Goal: Check status

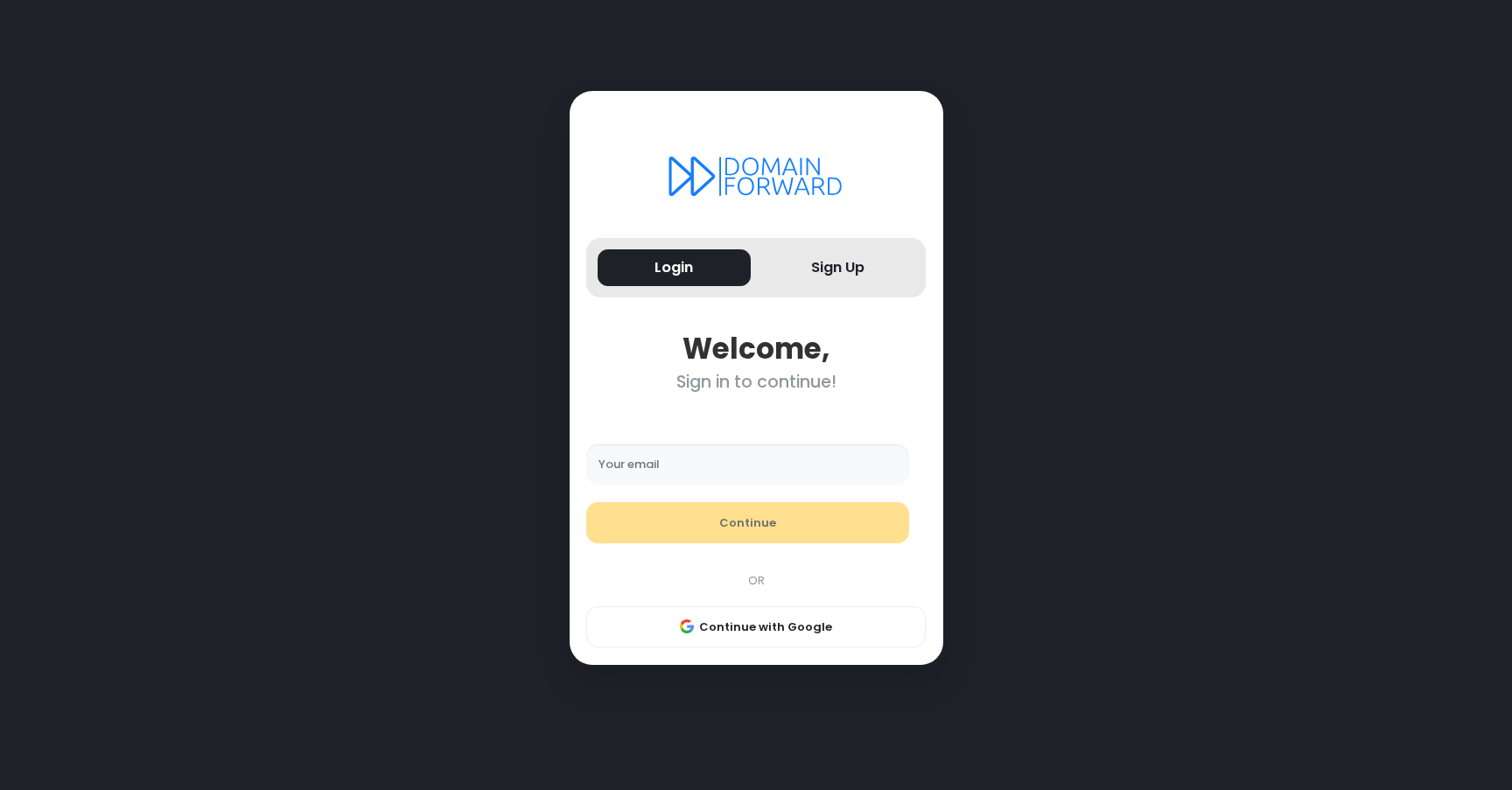
type input "**********"
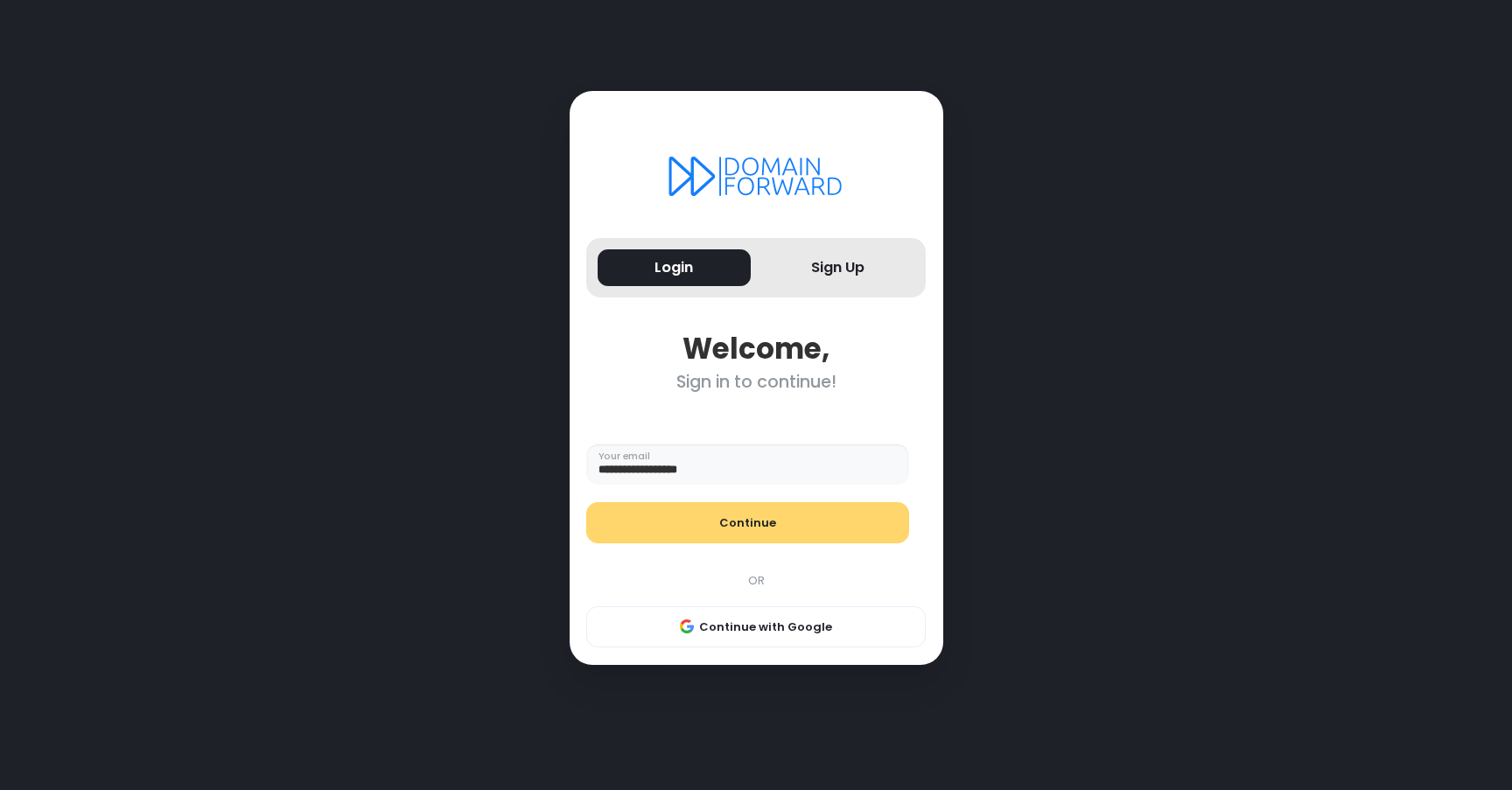
click at [765, 519] on button "Continue" at bounding box center [747, 523] width 323 height 42
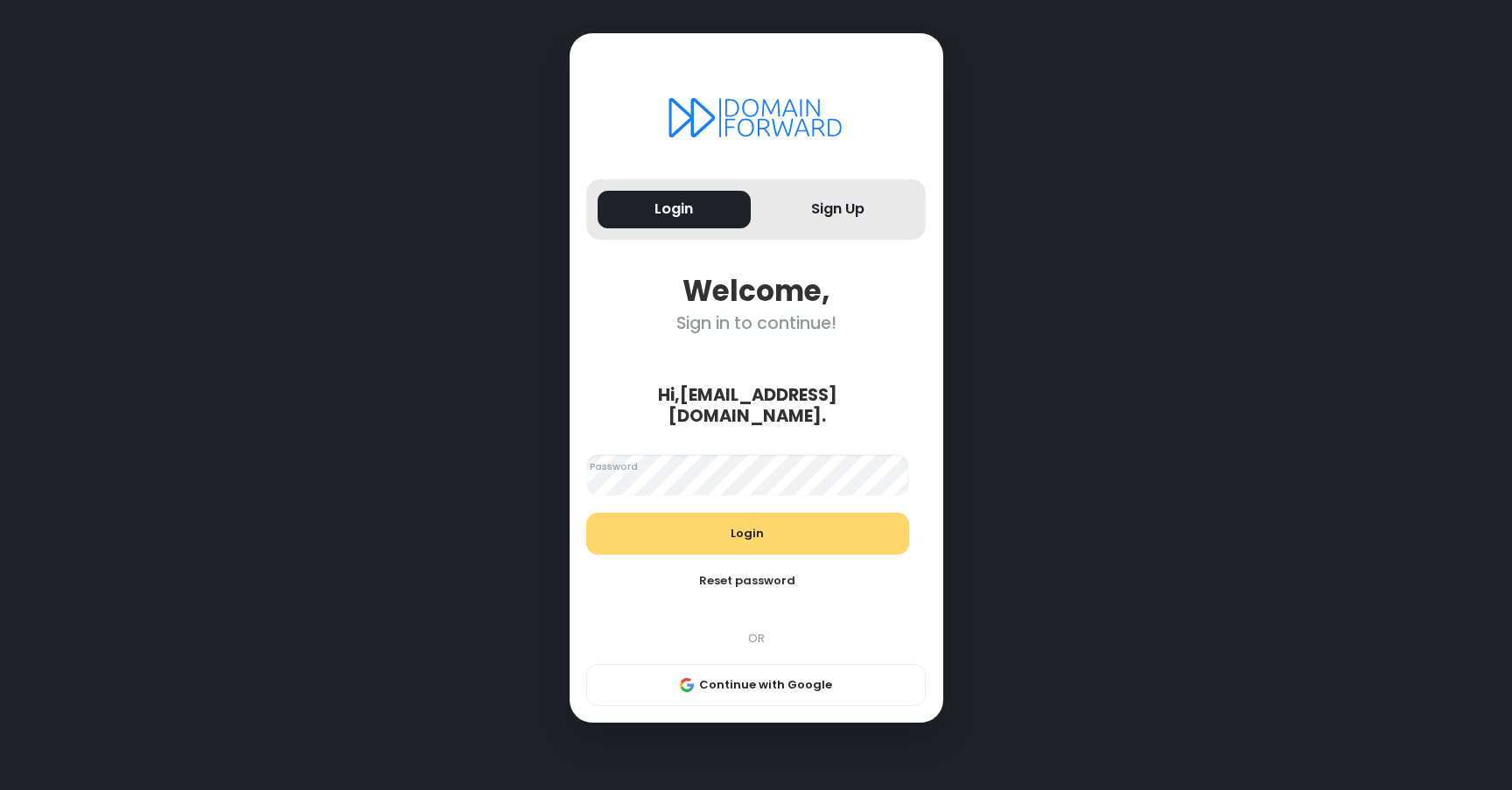
click at [775, 525] on button "Login" at bounding box center [747, 533] width 323 height 42
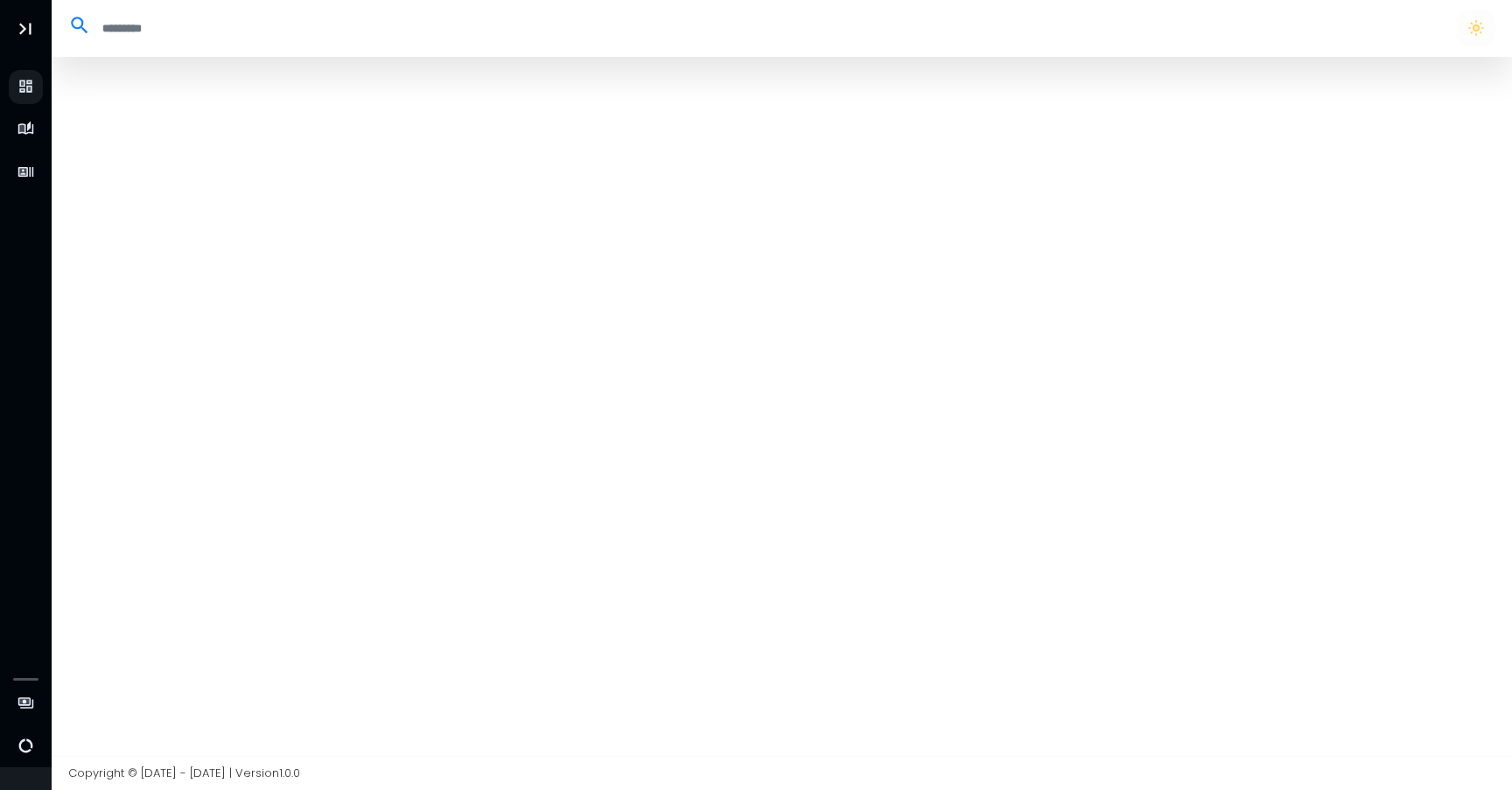
click at [266, 245] on div at bounding box center [782, 406] width 1461 height 699
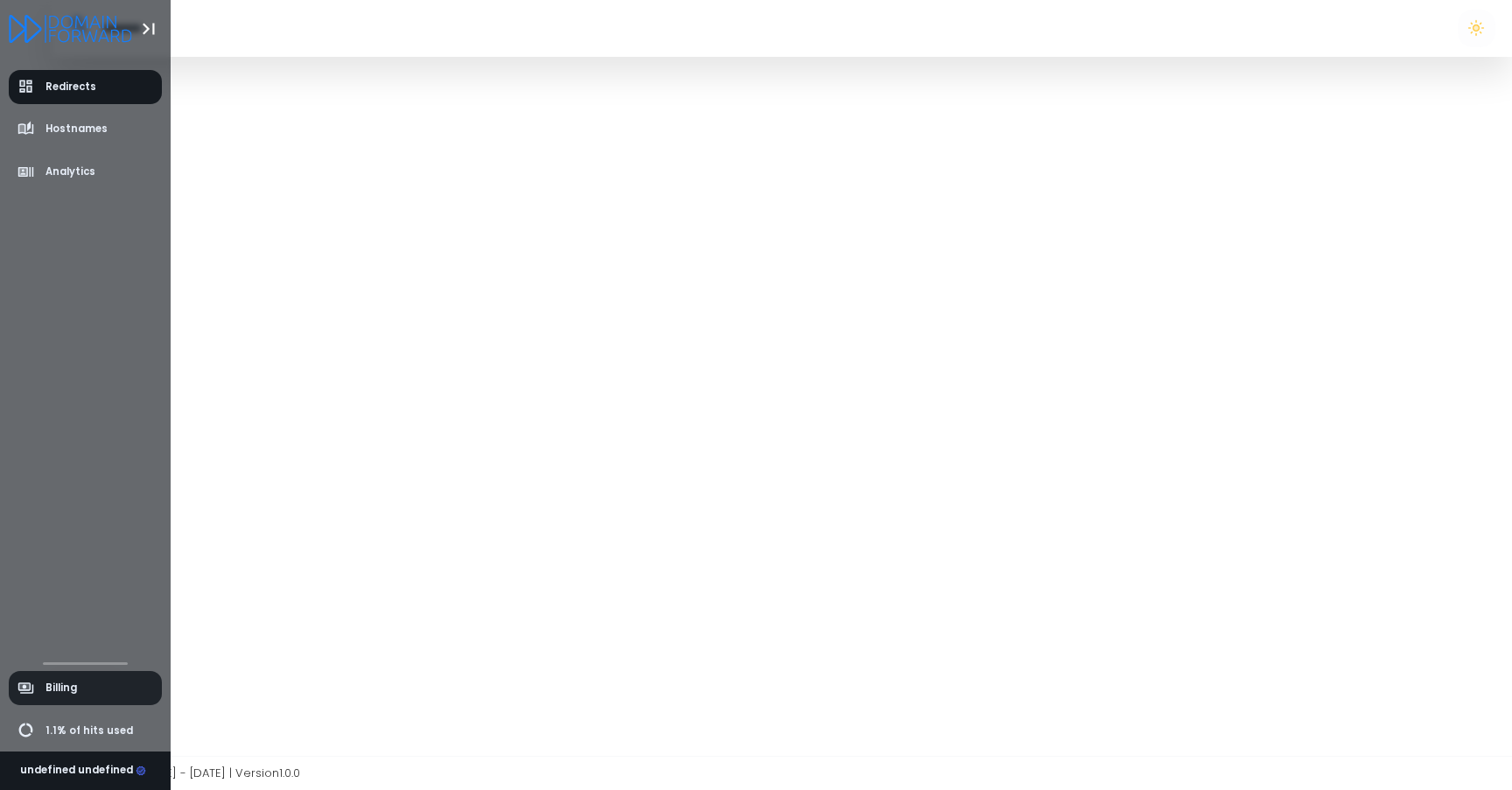
click at [57, 685] on span "Billing" at bounding box center [61, 689] width 31 height 15
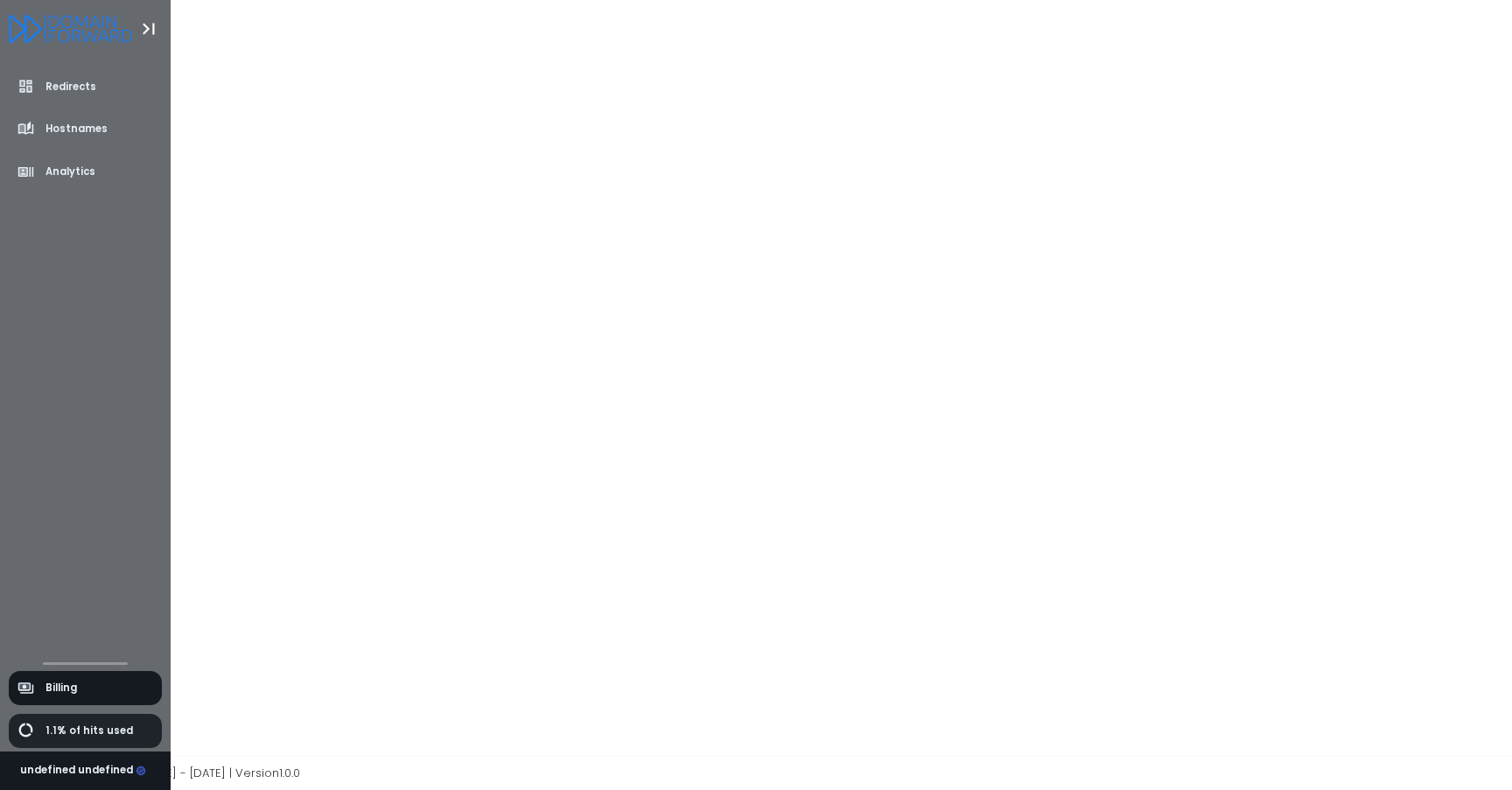
click at [43, 737] on span "1.1% of hits used" at bounding box center [75, 730] width 117 height 17
click at [34, 24] on icon "Logo" at bounding box center [70, 29] width 123 height 28
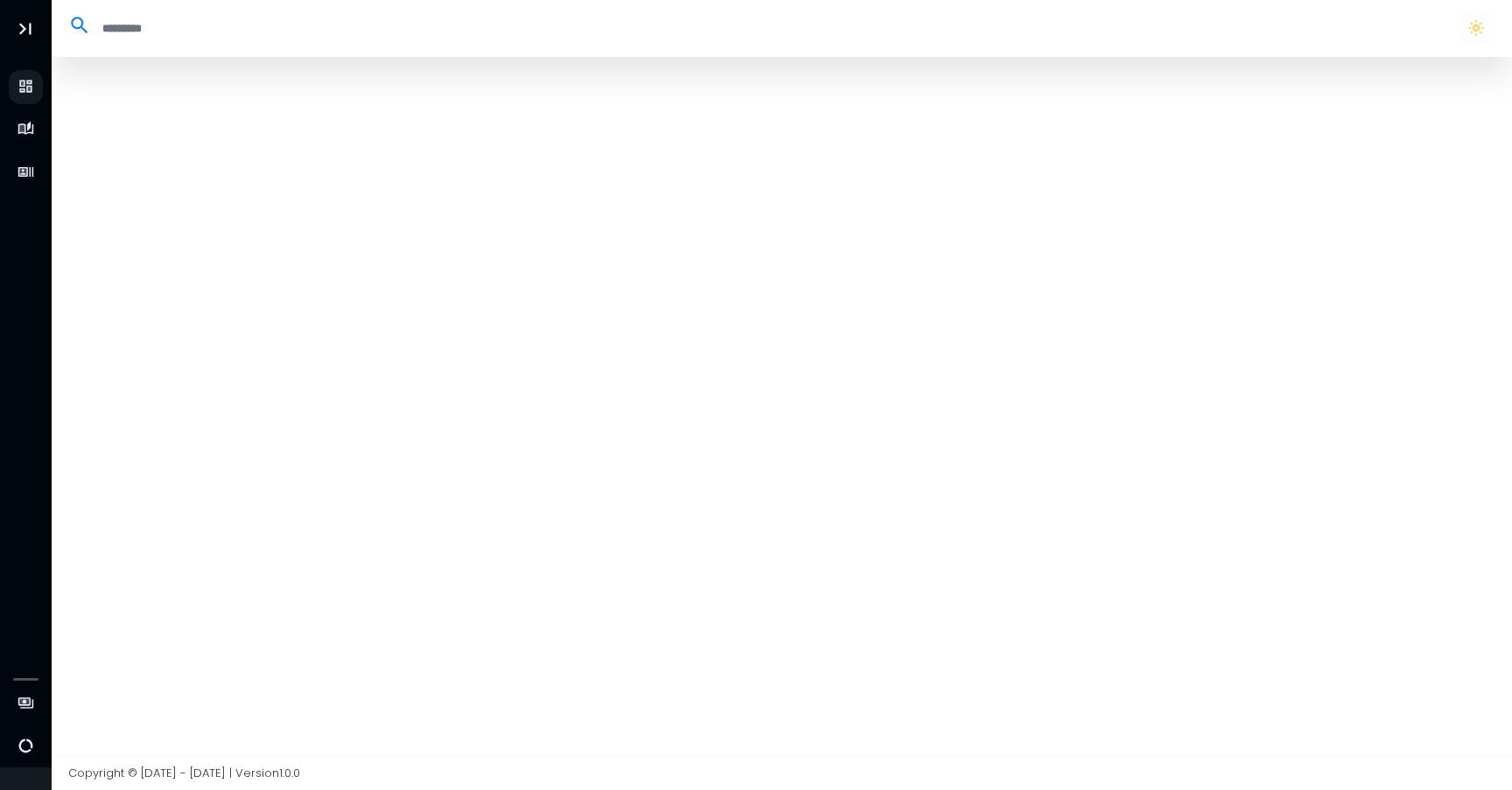
click at [276, 163] on div at bounding box center [782, 406] width 1461 height 699
click at [163, 43] on div at bounding box center [782, 28] width 1444 height 37
click at [140, 21] on input "search" at bounding box center [765, 28] width 1350 height 28
click at [320, 333] on div at bounding box center [782, 406] width 1461 height 699
click at [318, 332] on div at bounding box center [782, 406] width 1461 height 699
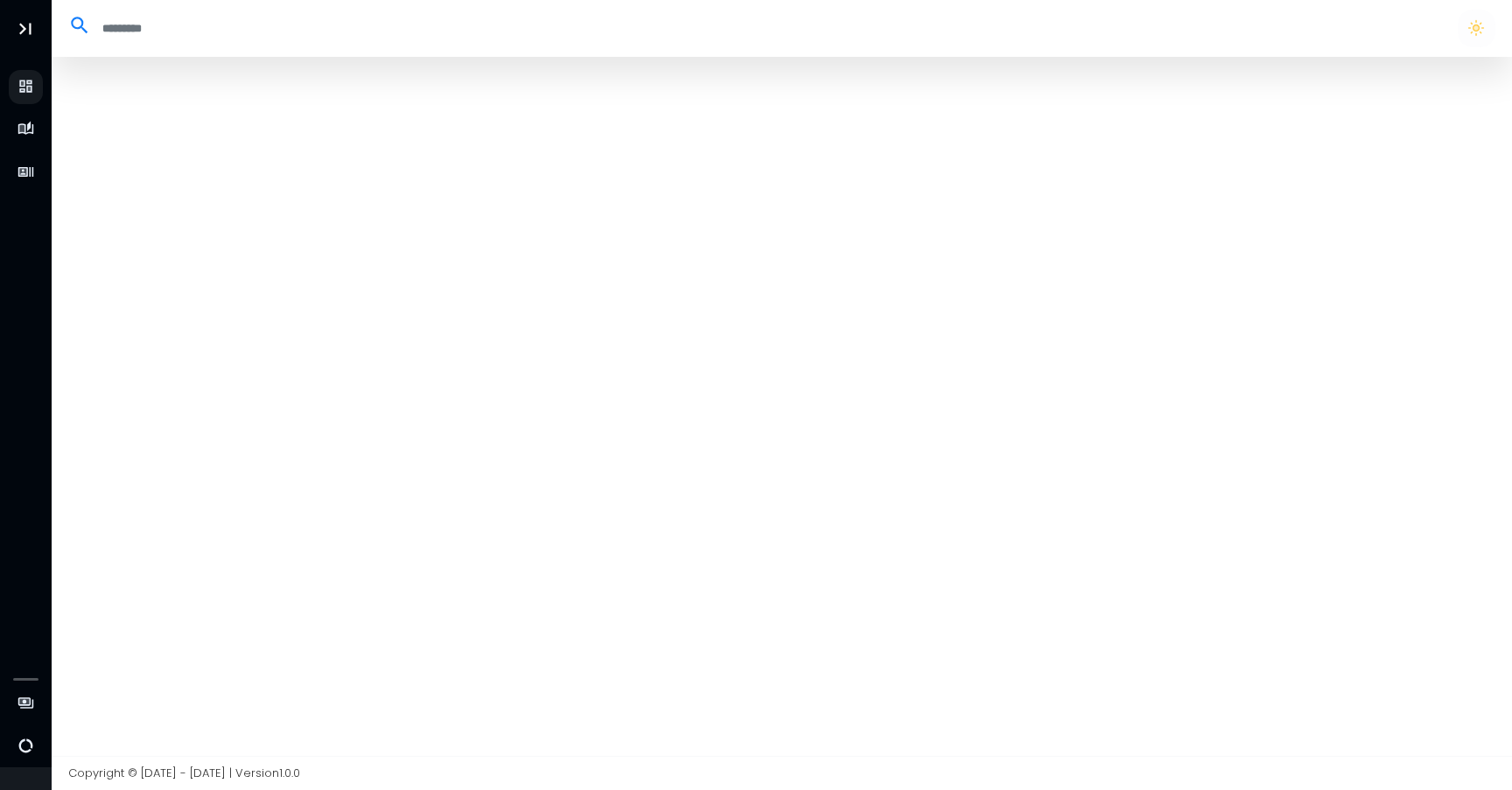
click at [238, 391] on div at bounding box center [782, 406] width 1461 height 699
click at [218, 413] on div at bounding box center [782, 406] width 1461 height 699
click at [399, 291] on div at bounding box center [782, 406] width 1461 height 699
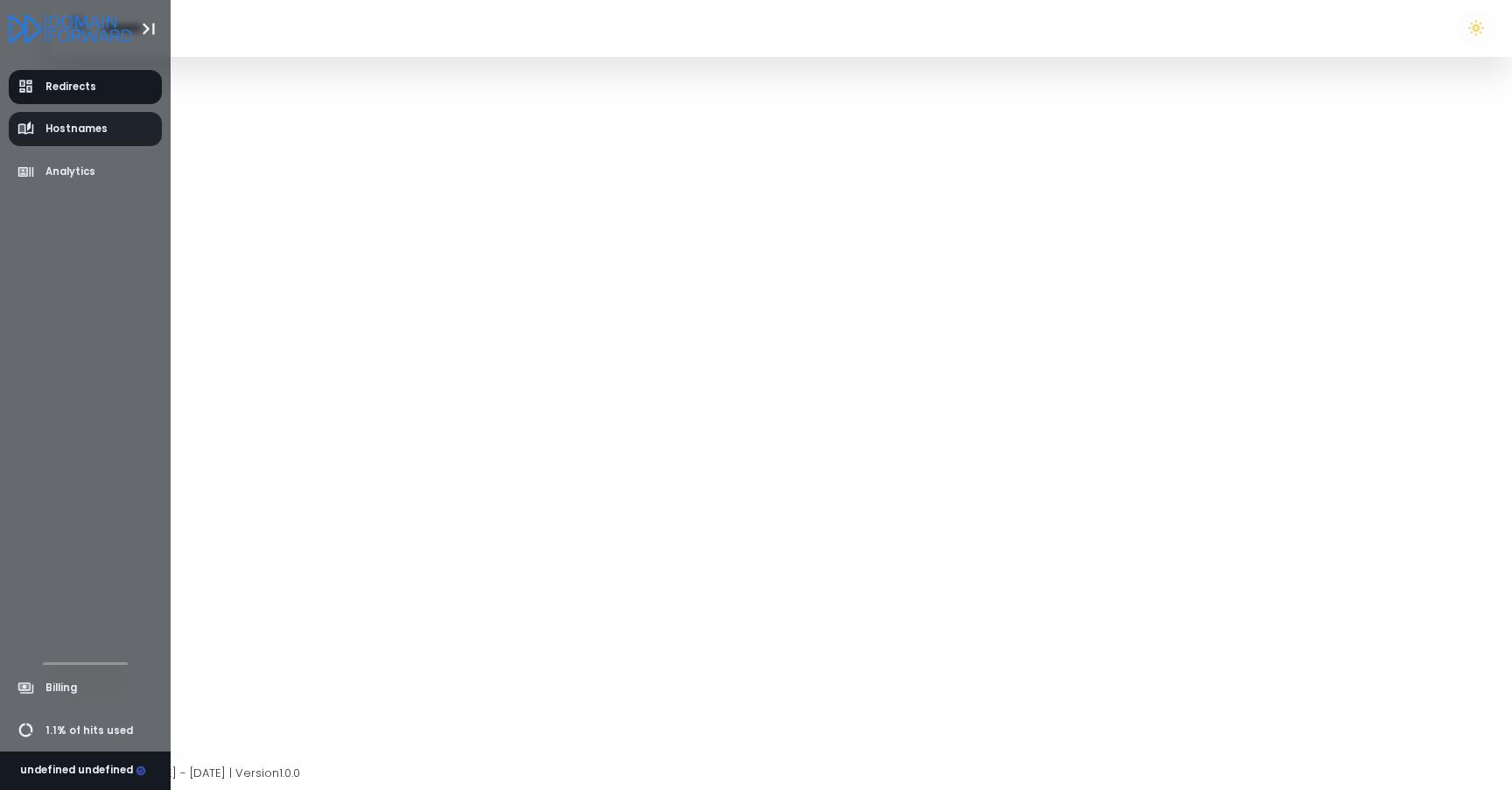
click at [69, 139] on link "Hostnames" at bounding box center [85, 129] width 154 height 34
click at [46, 735] on span "1.1% of hits used" at bounding box center [89, 731] width 87 height 15
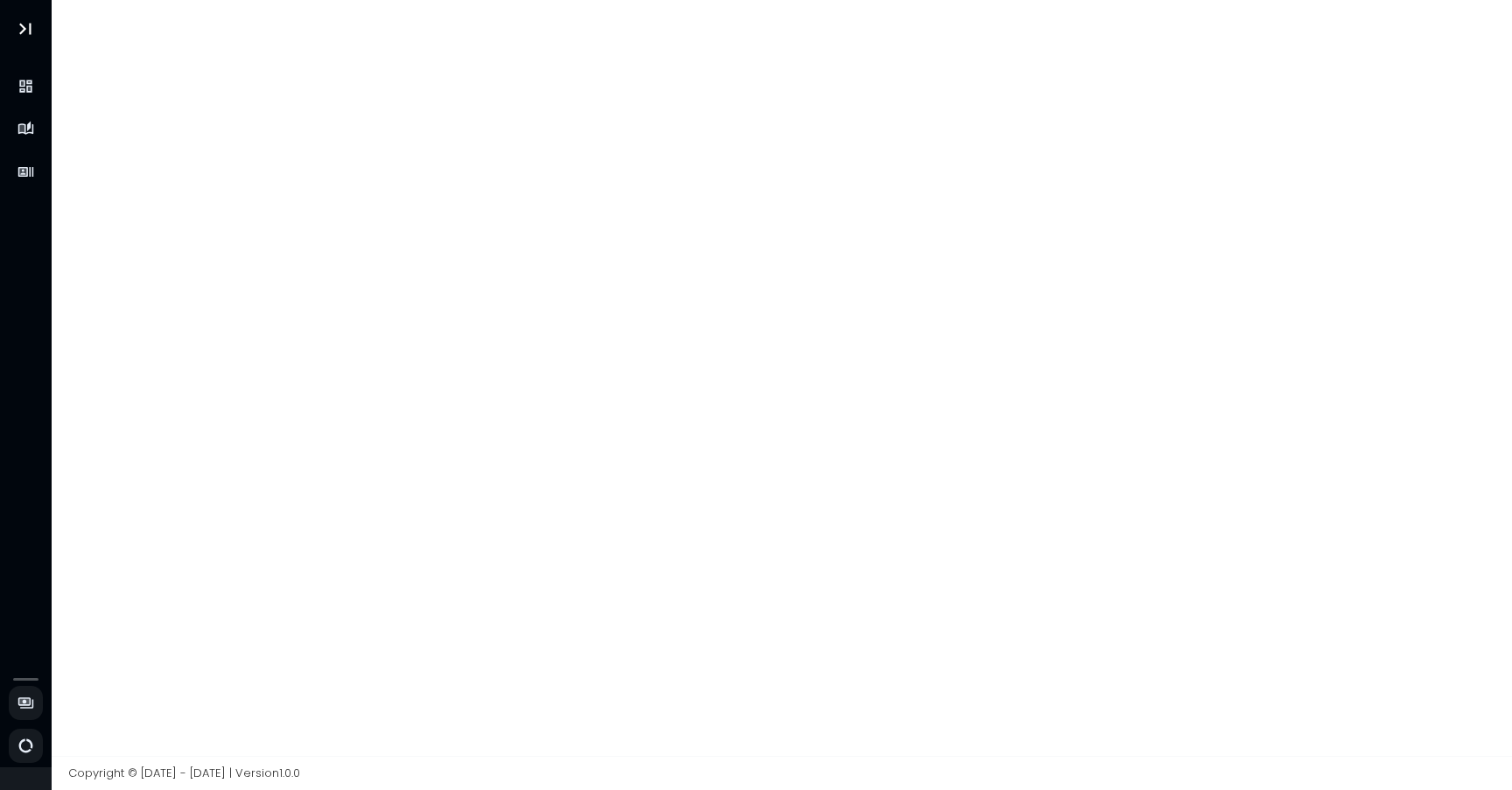
click at [335, 467] on div at bounding box center [782, 377] width 1461 height 756
click at [334, 466] on div at bounding box center [782, 377] width 1461 height 756
click at [638, 244] on div at bounding box center [782, 377] width 1461 height 756
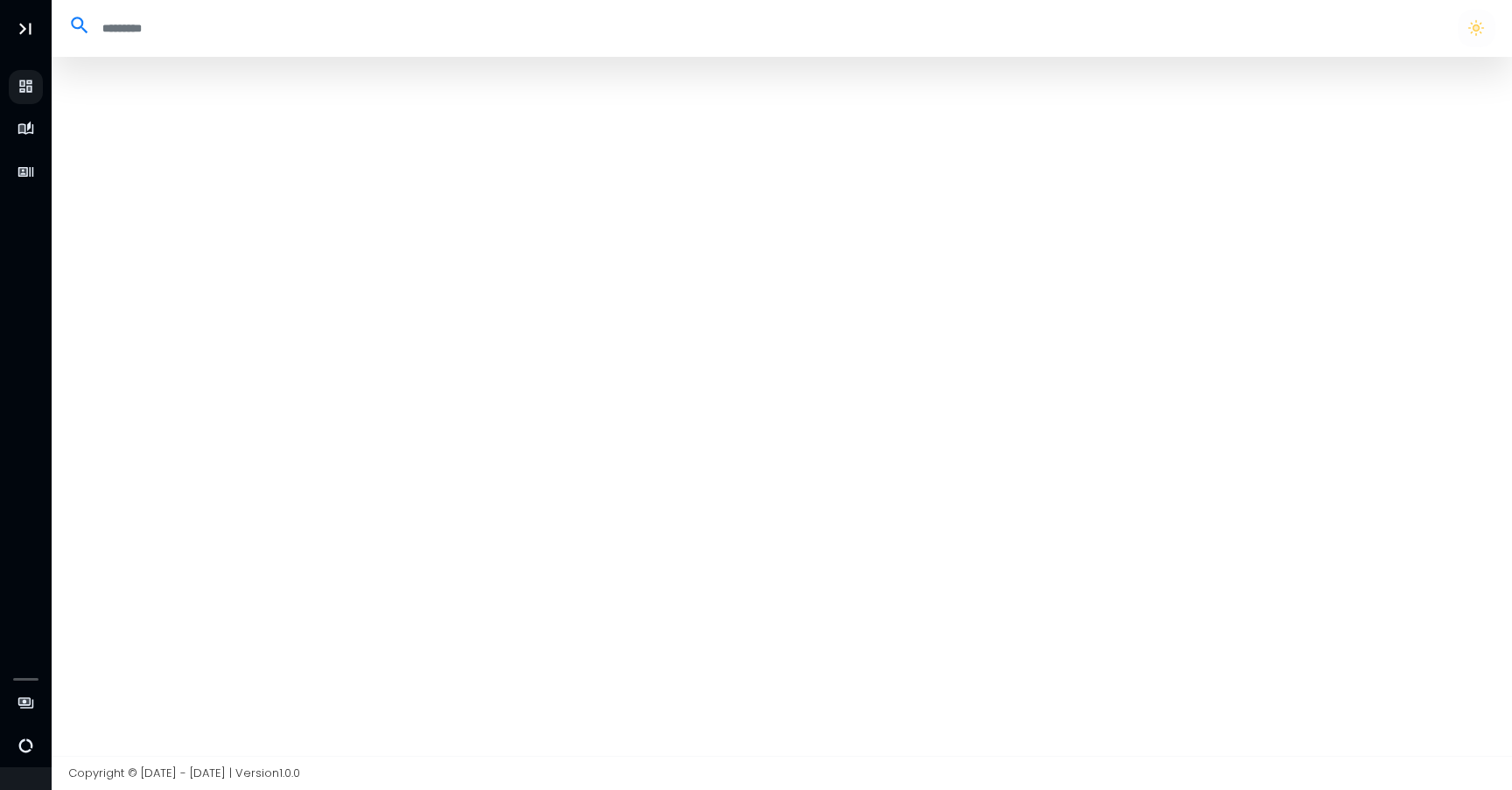
select select "**"
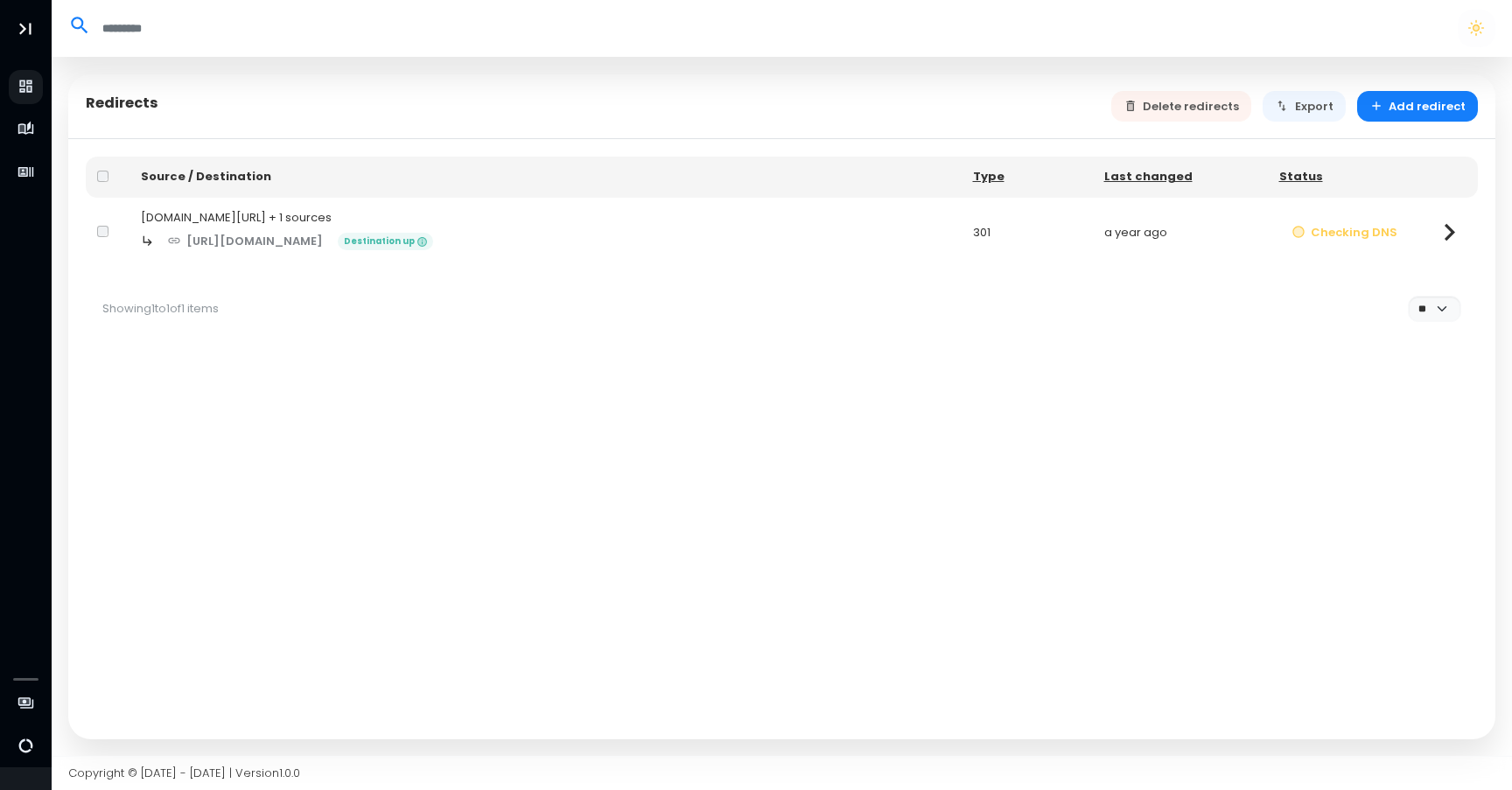
click at [787, 471] on div "Source / Destination Type Last changed Status [DOMAIN_NAME][URL] + 1 sources [U…" at bounding box center [782, 439] width 1427 height 600
click at [770, 478] on div "Source / Destination Type Last changed Status [DOMAIN_NAME][URL] + 1 sources [U…" at bounding box center [782, 439] width 1427 height 600
click at [769, 478] on div "Source / Destination Type Last changed Status [DOMAIN_NAME][URL] + 1 sources [U…" at bounding box center [782, 439] width 1427 height 600
click at [768, 478] on div "Source / Destination Type Last changed Status [DOMAIN_NAME][URL] + 1 sources [U…" at bounding box center [782, 439] width 1427 height 600
click at [178, 218] on div "[DOMAIN_NAME][URL] + 1 sources" at bounding box center [544, 217] width 809 height 17
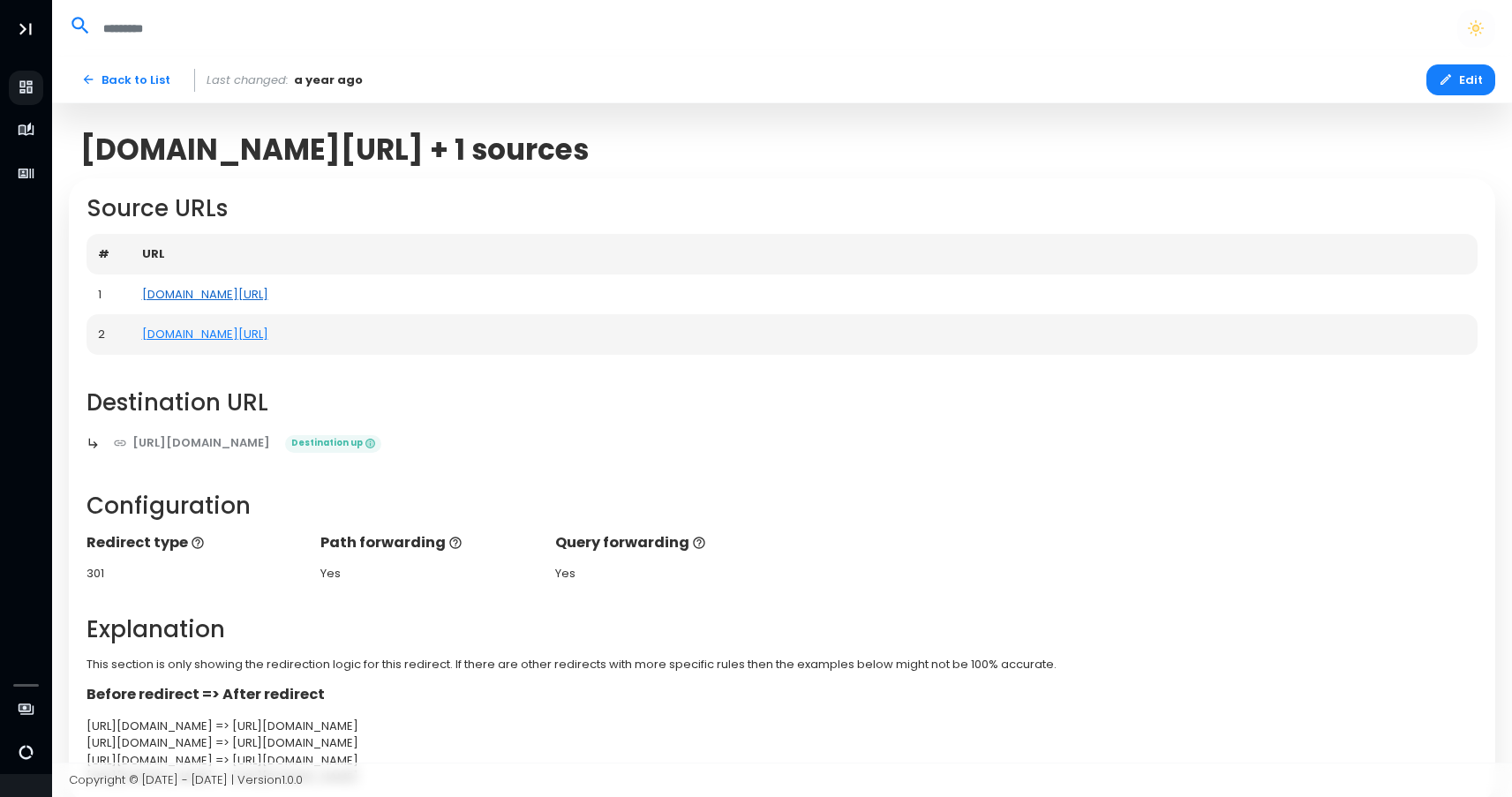
click at [211, 295] on link "[DOMAIN_NAME][URL]" at bounding box center [205, 295] width 126 height 17
click at [212, 337] on link "[DOMAIN_NAME][URL]" at bounding box center [205, 334] width 126 height 17
click at [680, 399] on h2 "Destination URL" at bounding box center [782, 403] width 1391 height 28
click at [679, 399] on h2 "Destination URL" at bounding box center [782, 403] width 1391 height 28
click at [768, 356] on div "Source URLs # URL 1 [DOMAIN_NAME][URL] 2 [DOMAIN_NAME][URL] Destination URL [UR…" at bounding box center [782, 491] width 1426 height 626
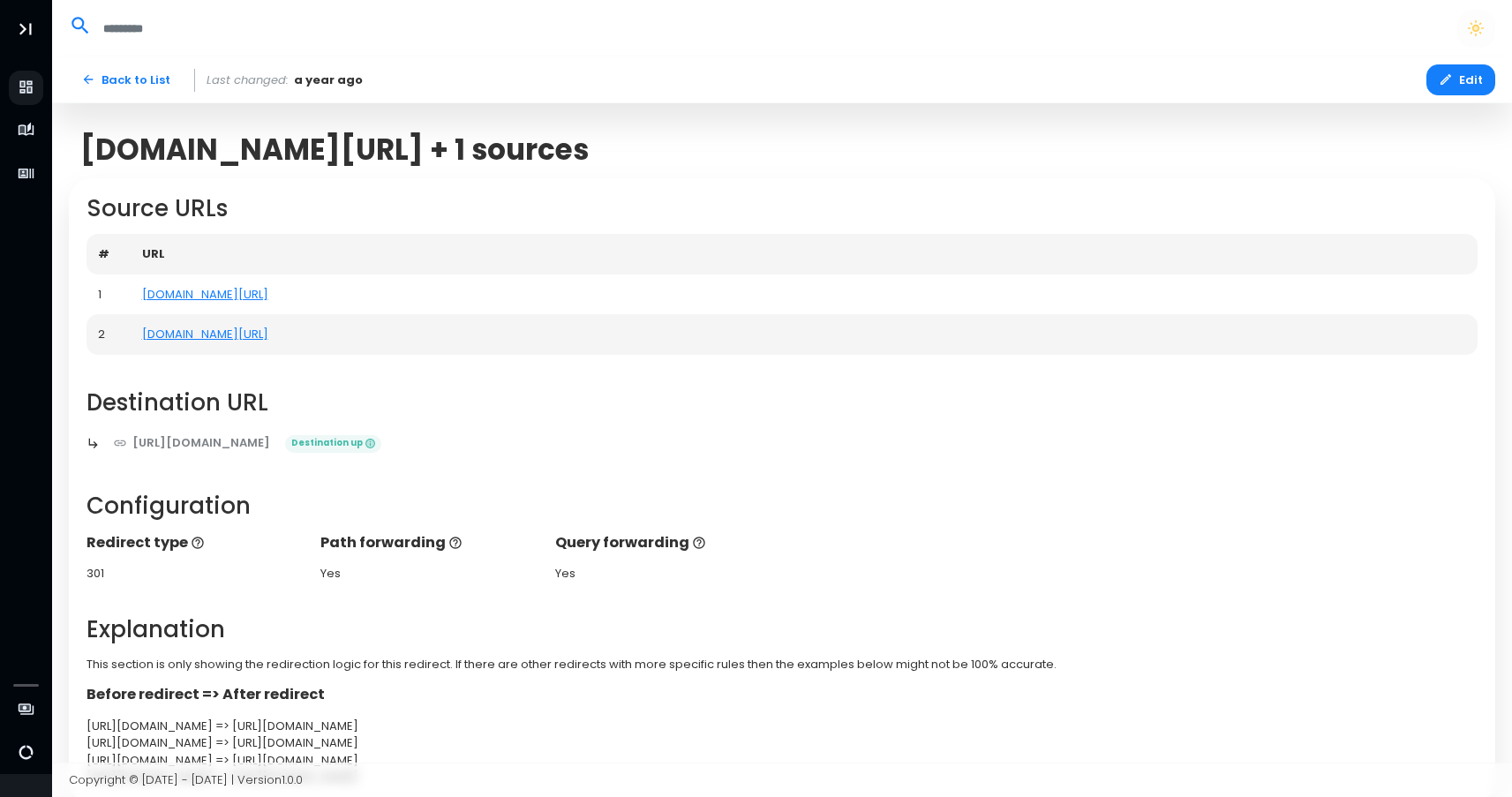
click at [774, 409] on h2 "Destination URL" at bounding box center [782, 403] width 1391 height 28
click at [772, 408] on h2 "Destination URL" at bounding box center [782, 403] width 1391 height 28
click at [771, 408] on h2 "Destination URL" at bounding box center [782, 403] width 1391 height 28
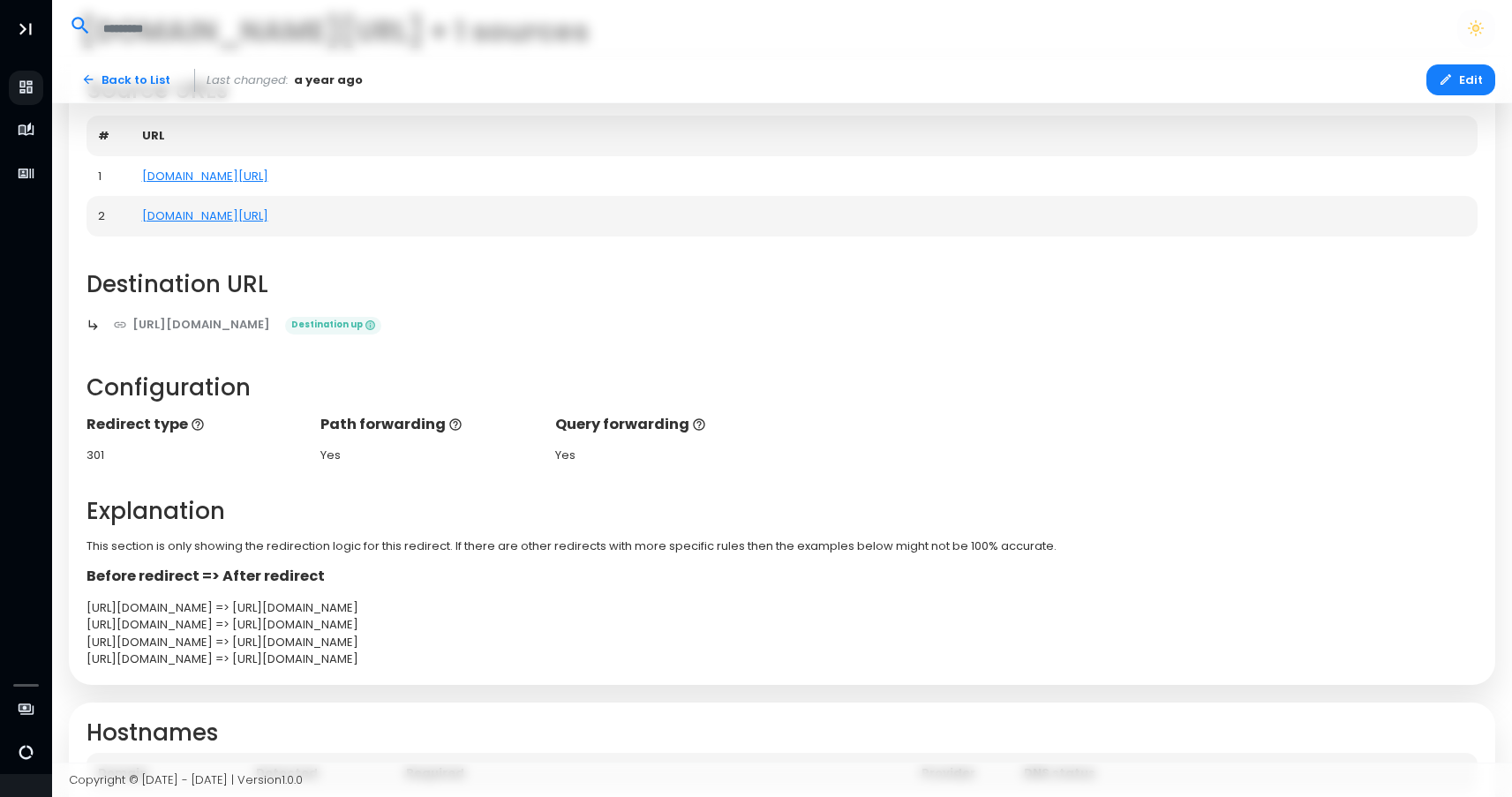
scroll to position [290, 0]
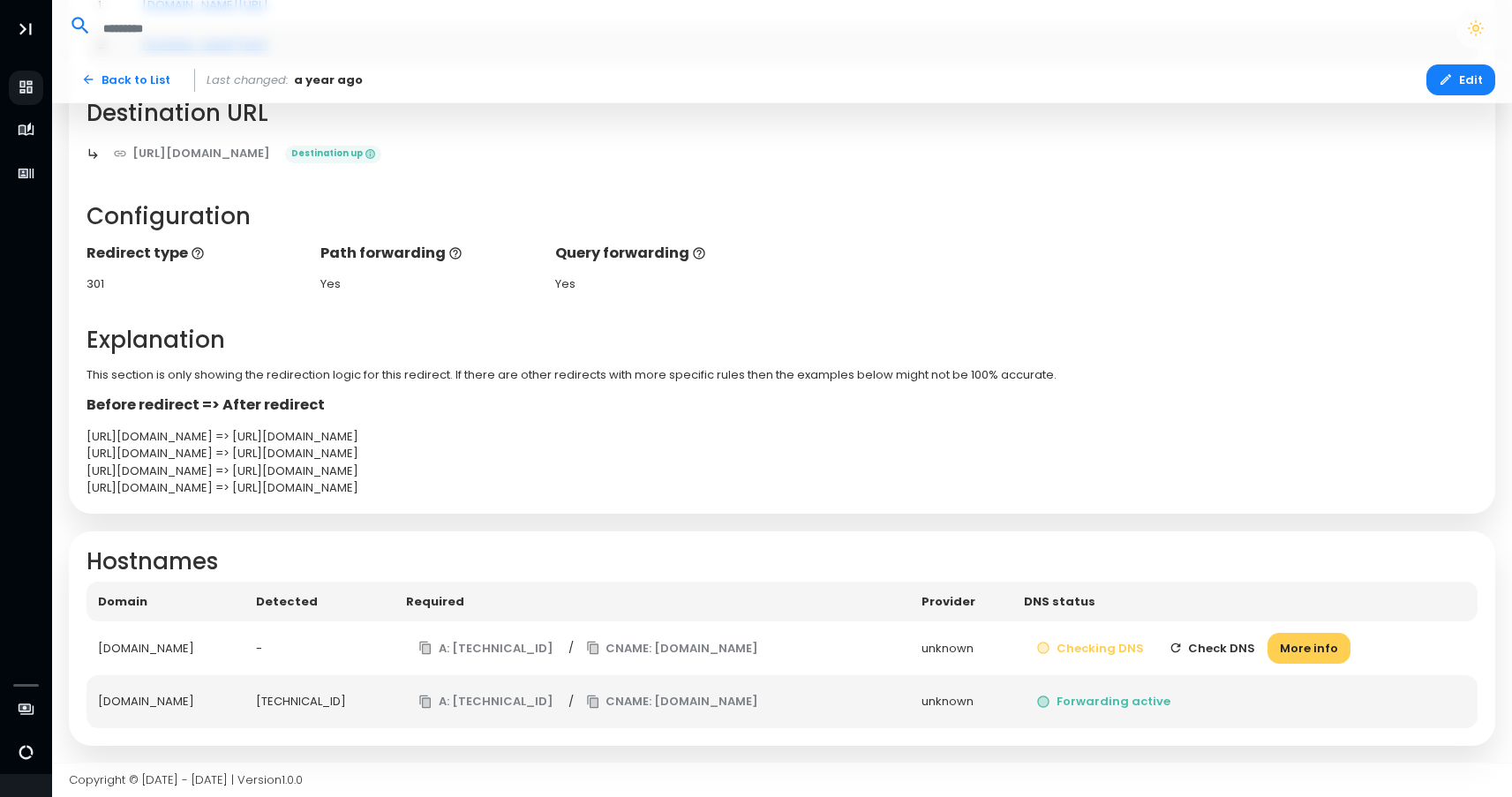
click at [798, 330] on h2 "Explanation" at bounding box center [782, 340] width 1391 height 28
click at [797, 330] on h2 "Explanation" at bounding box center [782, 340] width 1391 height 28
click at [820, 356] on div "Explanation This section is only showing the redirection logic for this redirec…" at bounding box center [782, 410] width 1391 height 169
click at [818, 356] on div "Explanation This section is only showing the redirection logic for this redirec…" at bounding box center [782, 410] width 1391 height 169
click at [1255, 650] on button "Check DNS" at bounding box center [1212, 648] width 112 height 31
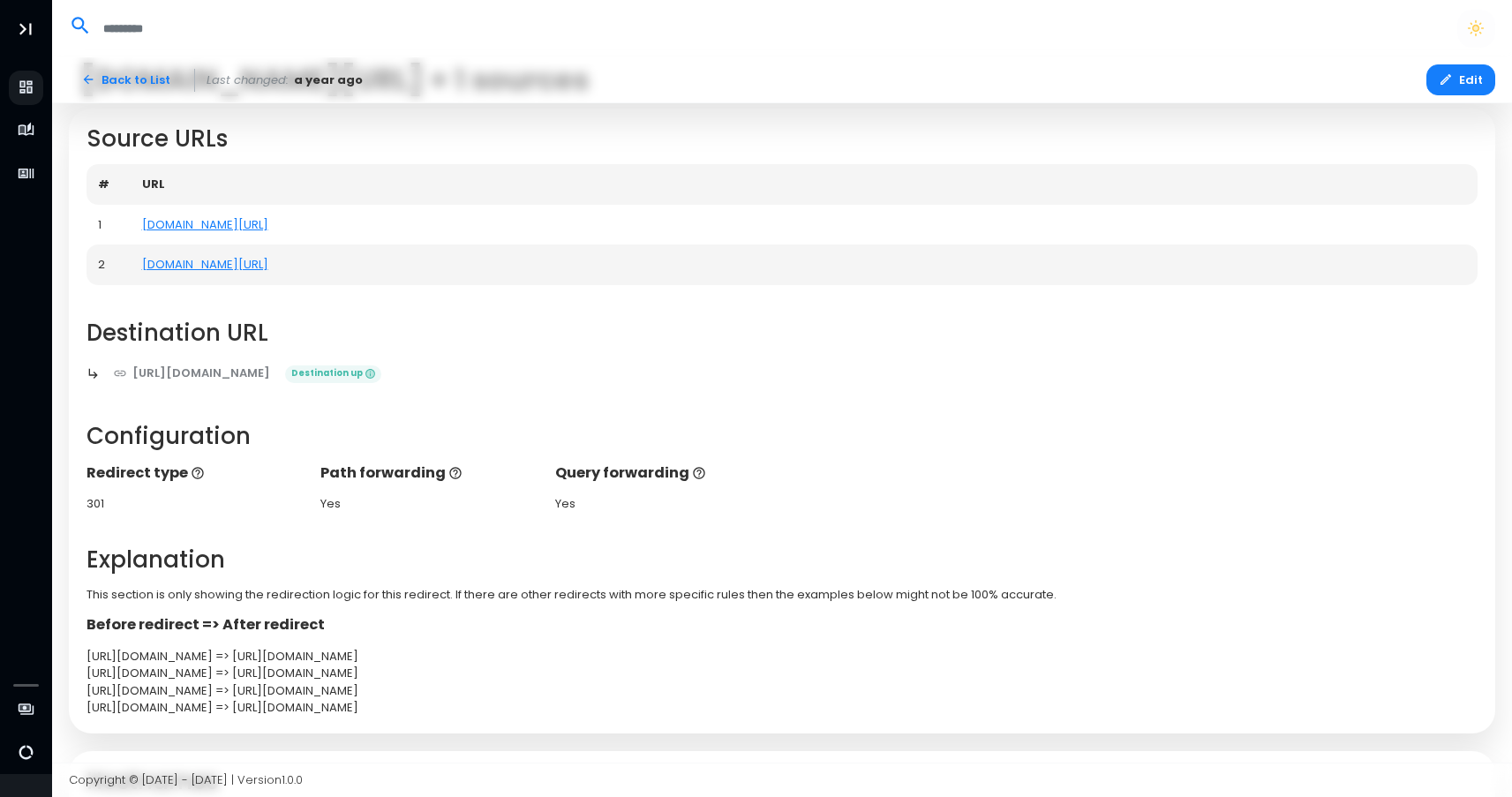
scroll to position [0, 0]
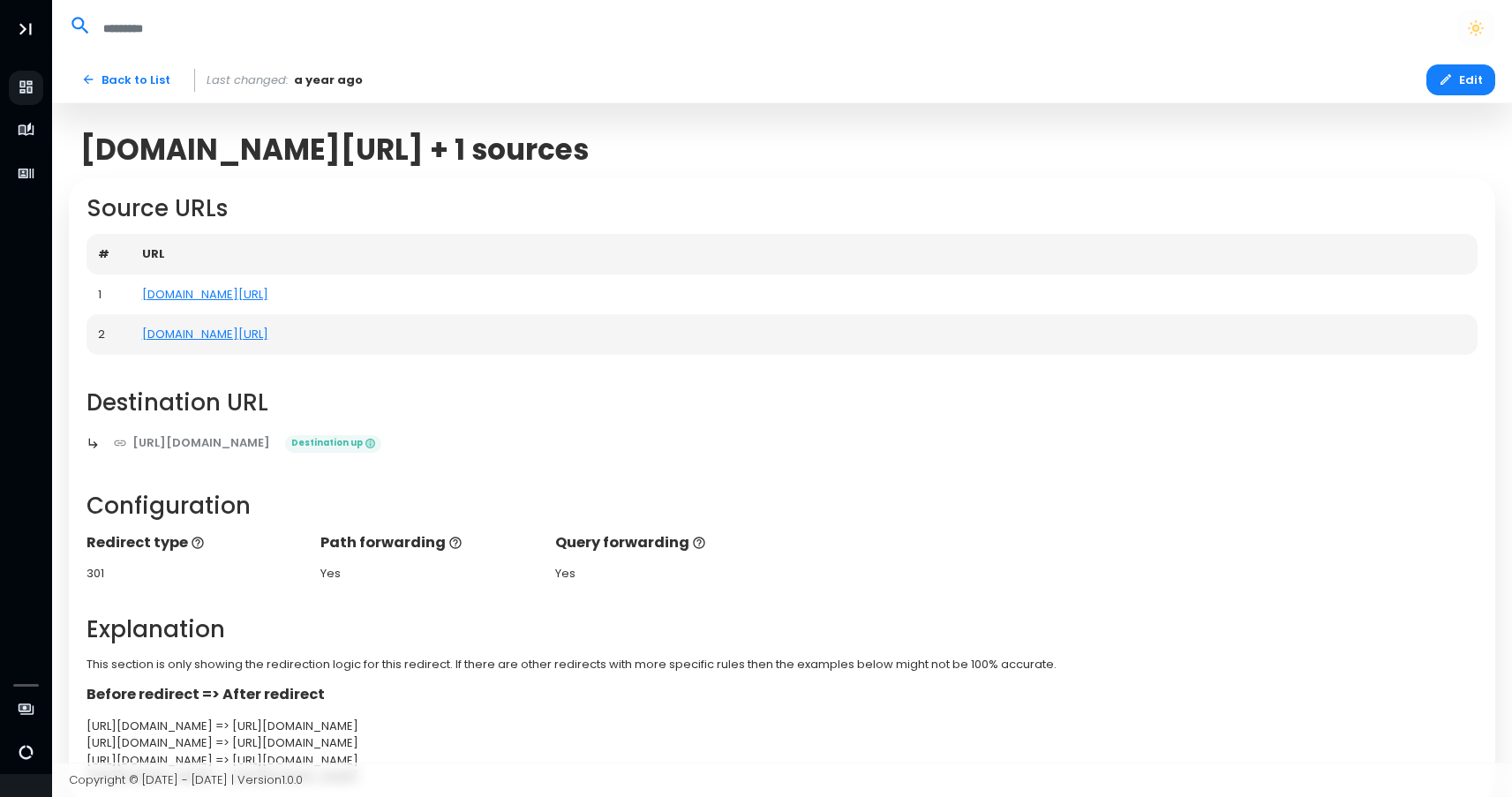
click at [747, 399] on h2 "Destination URL" at bounding box center [782, 403] width 1391 height 28
